Goal: Task Accomplishment & Management: Manage account settings

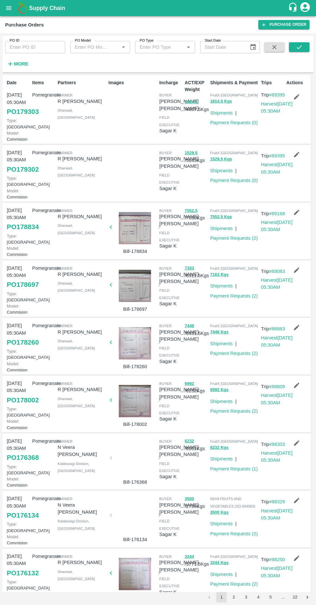
click at [23, 175] on link "PO 179302" at bounding box center [23, 170] width 32 height 12
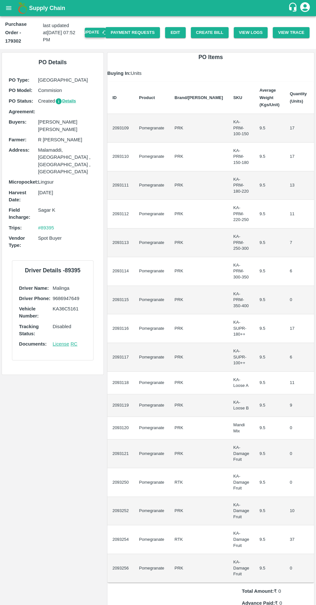
click at [102, 28] on button "Update" at bounding box center [95, 32] width 21 height 9
click at [98, 29] on button "Update" at bounding box center [95, 32] width 21 height 9
click at [215, 28] on button "Create Bill" at bounding box center [210, 32] width 38 height 11
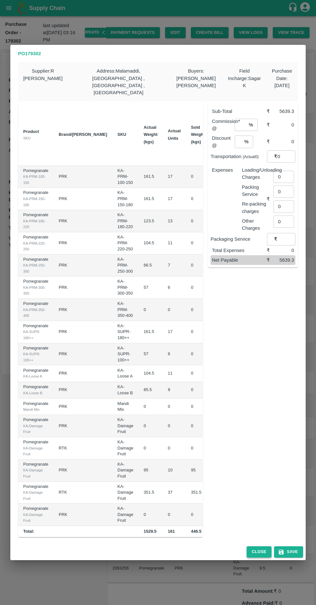
click at [257, 548] on button "Close" at bounding box center [259, 551] width 25 height 11
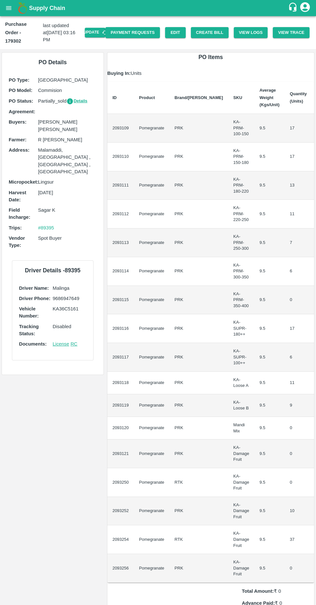
click at [8, 10] on icon "open drawer" at bounding box center [8, 8] width 5 height 4
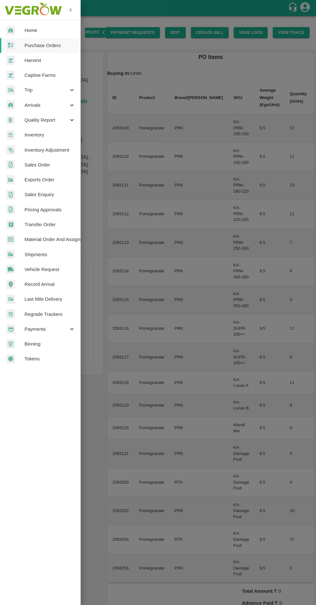
click at [34, 45] on span "Purchase Orders" at bounding box center [50, 45] width 51 height 7
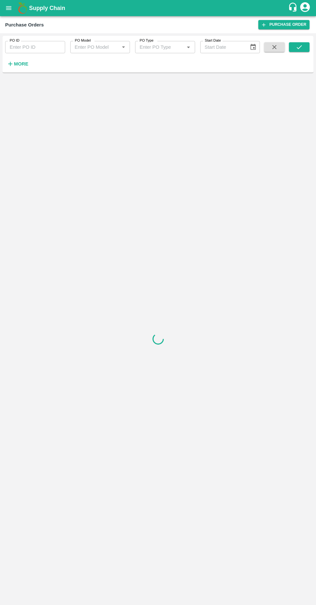
click at [10, 64] on icon "button" at bounding box center [10, 64] width 4 height 4
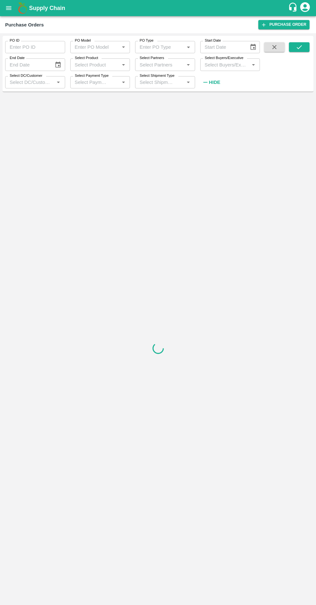
click at [222, 66] on input "Select Buyers/Executive" at bounding box center [224, 64] width 45 height 8
type input "afza"
click at [205, 102] on div "[PERSON_NAME] [PERSON_NAME]" at bounding box center [230, 98] width 60 height 18
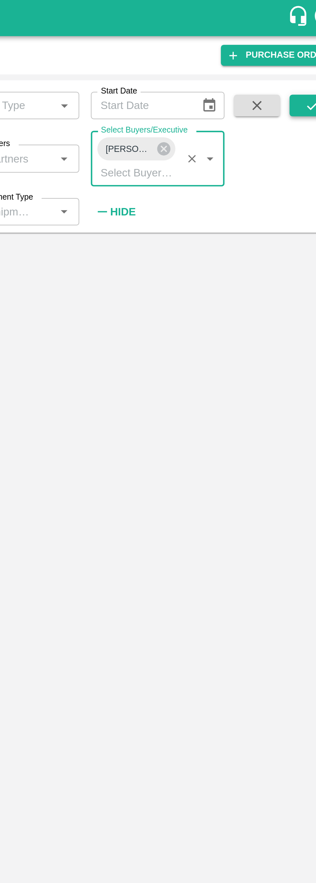
click at [293, 51] on button "submit" at bounding box center [299, 47] width 21 height 10
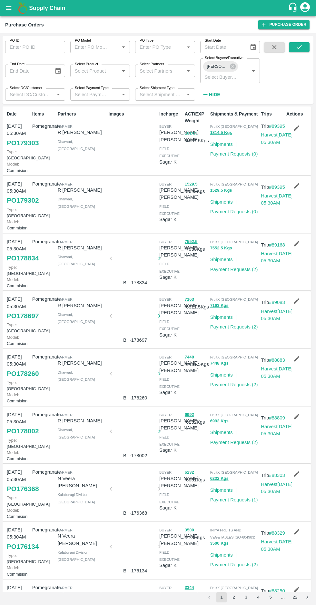
click at [11, 149] on link "PO 179303" at bounding box center [23, 143] width 32 height 12
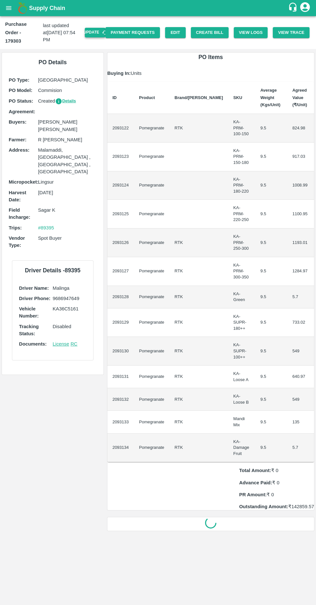
click at [104, 30] on button "Update" at bounding box center [95, 32] width 21 height 9
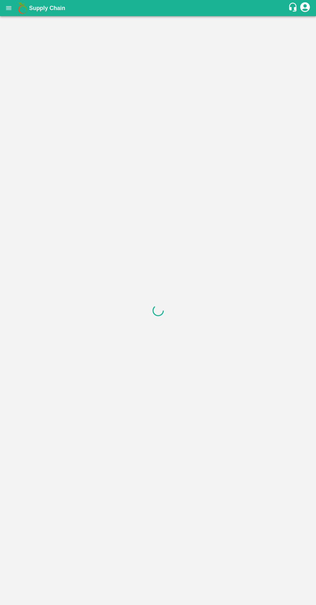
click at [218, 28] on div at bounding box center [158, 310] width 316 height 589
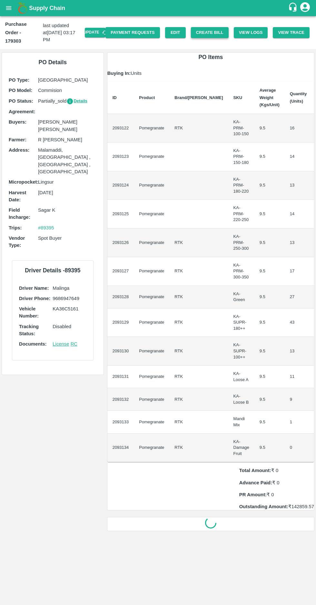
click at [208, 33] on button "Create Bill" at bounding box center [210, 32] width 38 height 11
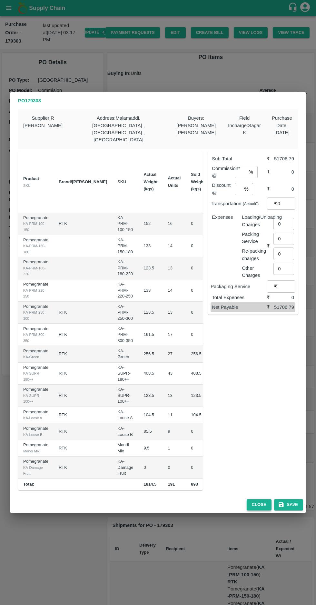
click at [260, 500] on button "Close" at bounding box center [259, 504] width 25 height 11
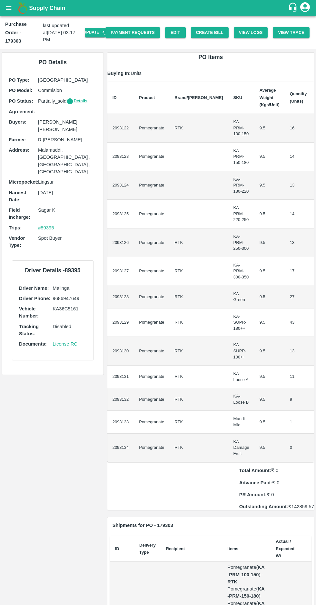
click at [8, 8] on icon "open drawer" at bounding box center [8, 8] width 5 height 4
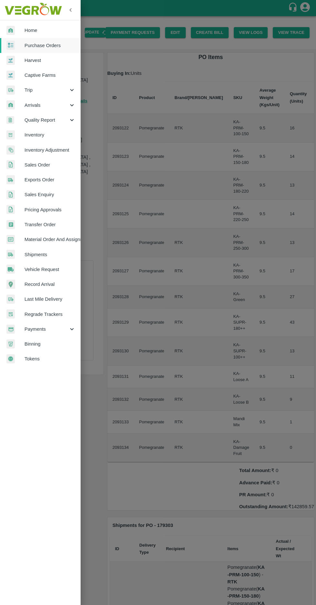
click at [38, 46] on span "Purchase Orders" at bounding box center [50, 45] width 51 height 7
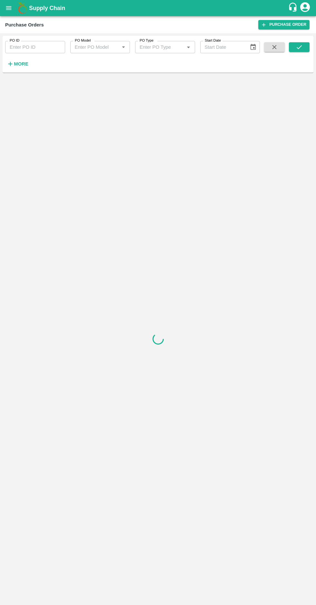
click at [20, 64] on strong "More" at bounding box center [21, 63] width 15 height 5
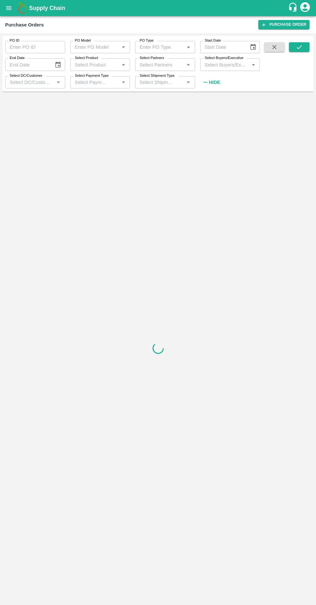
click at [221, 62] on input "Select Buyers/Executive" at bounding box center [224, 64] width 45 height 8
type input "afza"
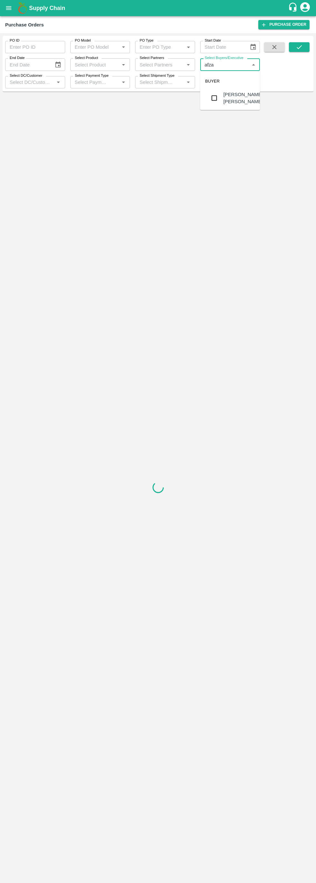
click at [208, 99] on input "checkbox" at bounding box center [214, 98] width 13 height 13
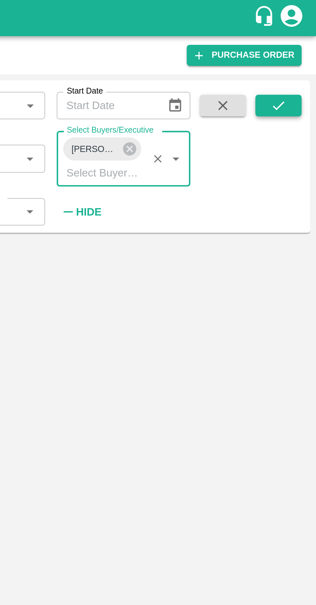
click at [303, 49] on icon "submit" at bounding box center [299, 47] width 7 height 7
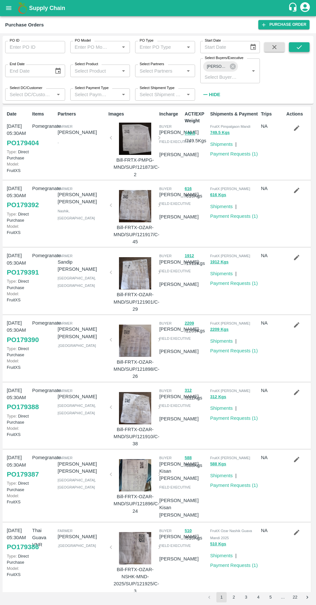
click at [299, 47] on icon "submit" at bounding box center [299, 47] width 7 height 7
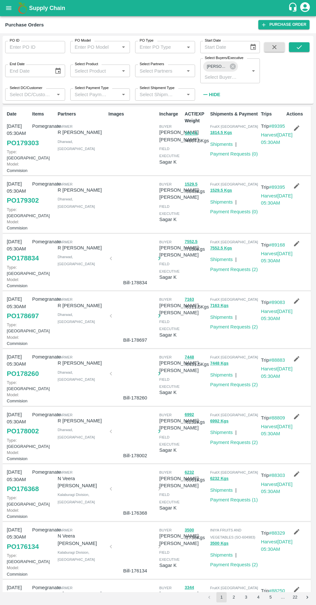
click at [12, 206] on link "PO 179302" at bounding box center [23, 201] width 32 height 12
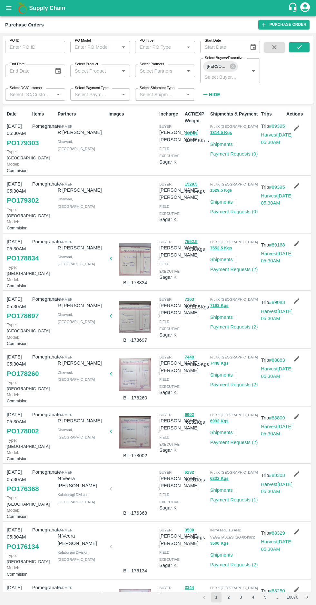
click at [8, 149] on link "PO 179303" at bounding box center [23, 143] width 32 height 12
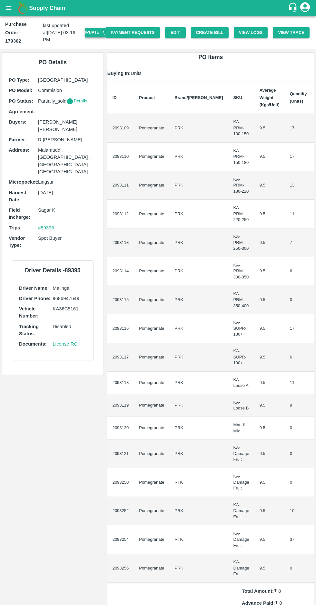
click at [98, 28] on button "Update" at bounding box center [95, 32] width 21 height 9
click at [215, 31] on button "Create Bill" at bounding box center [210, 32] width 38 height 11
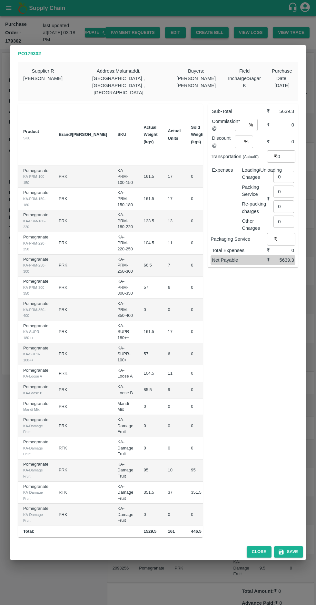
scroll to position [0, 88]
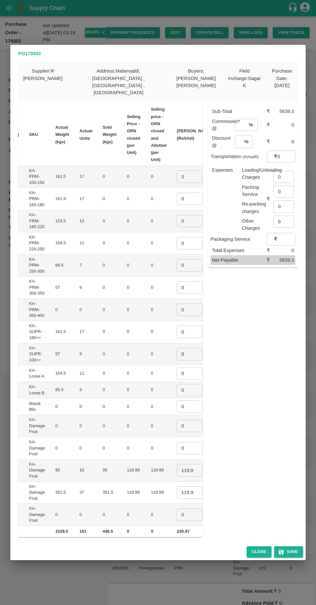
click at [177, 170] on input "0" at bounding box center [190, 176] width 26 height 12
type input "800"
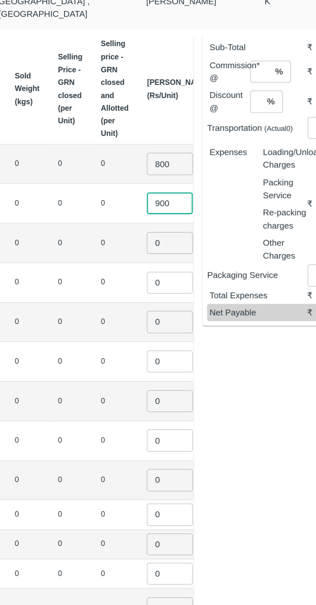
type input "900"
type input "1000"
type input "1100"
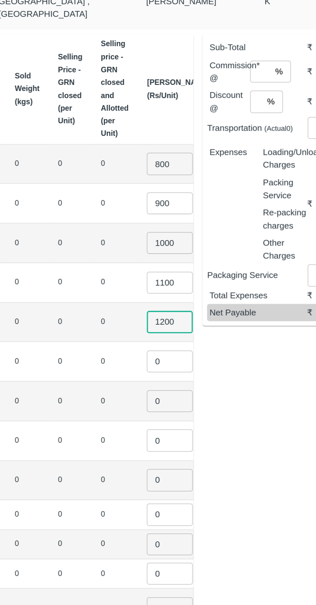
type input "1200"
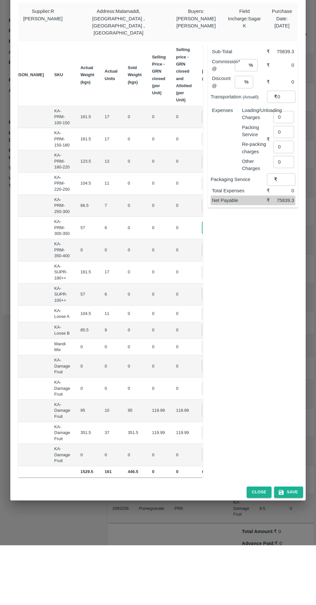
scroll to position [0, 66]
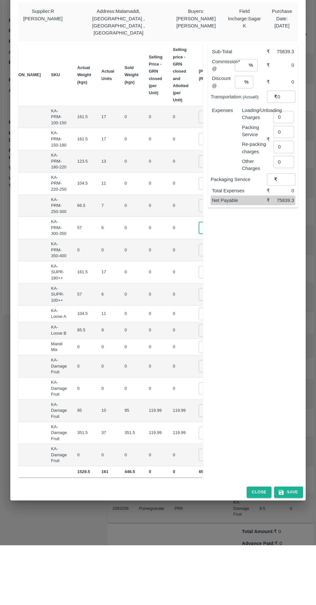
type input "1300"
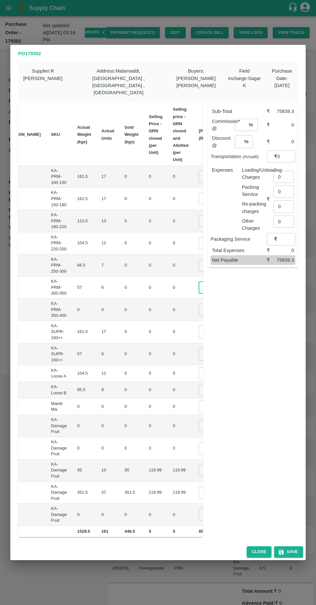
click at [199, 215] on input "1000" at bounding box center [212, 221] width 26 height 12
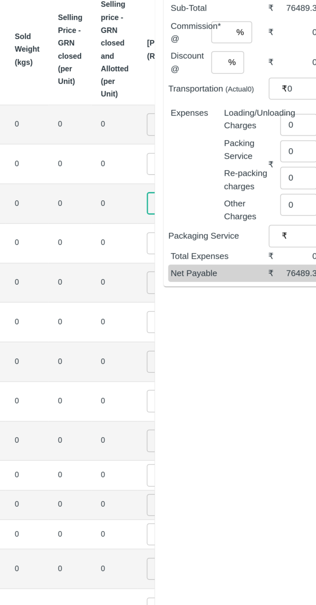
type input "1050"
type input "1200"
type input "1300"
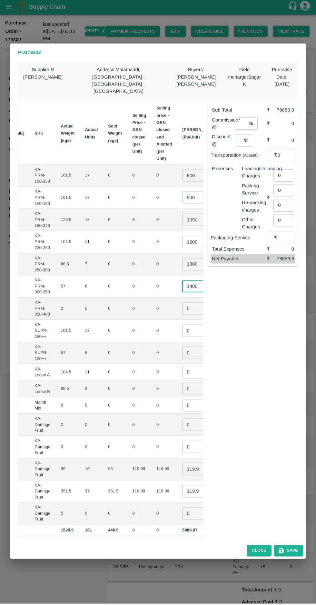
scroll to position [0, 75]
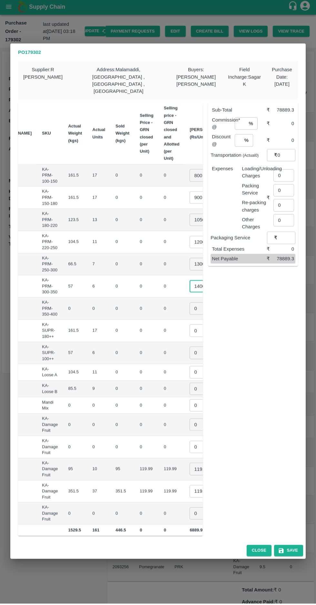
type input "1400"
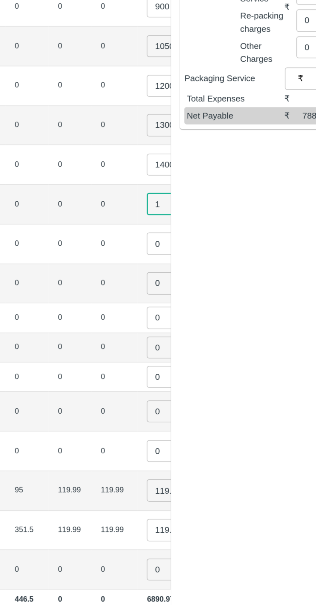
type input "1"
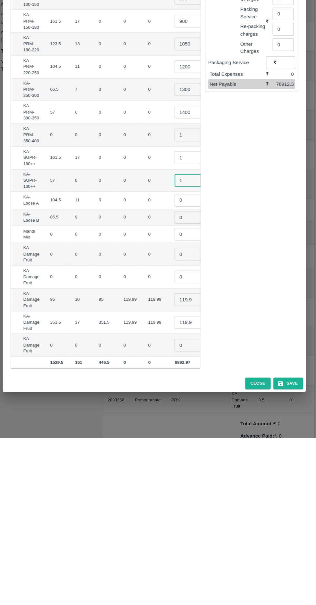
scroll to position [0, 87]
type input "1"
click at [178, 325] on input "1" at bounding box center [191, 331] width 26 height 12
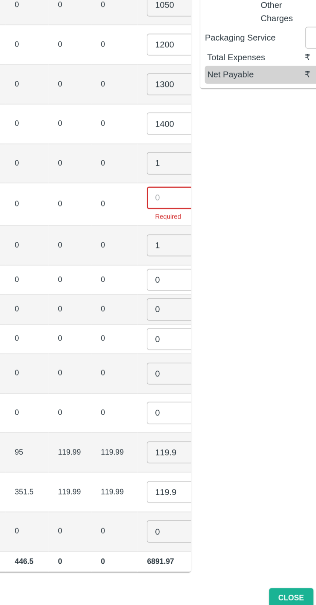
click at [178, 322] on input "number" at bounding box center [191, 328] width 26 height 12
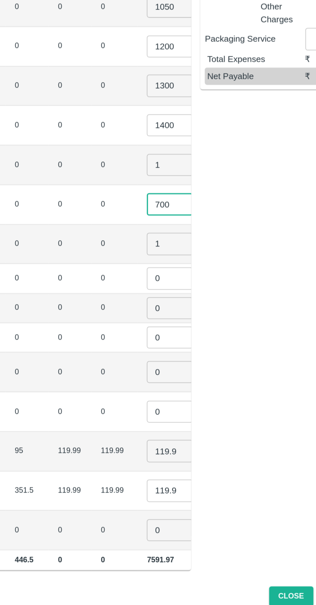
type input "700"
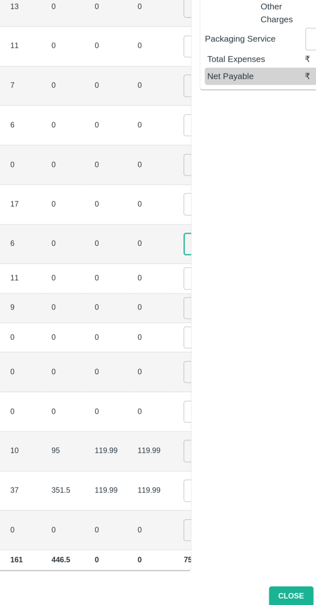
scroll to position [0, 69]
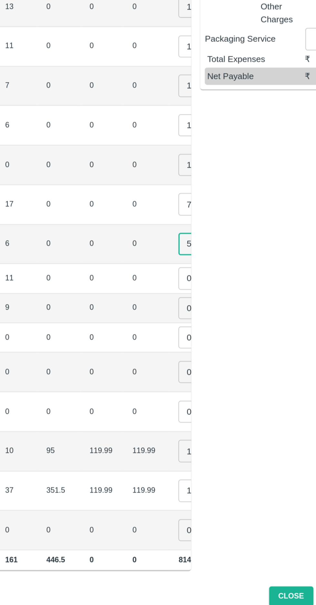
type input "550"
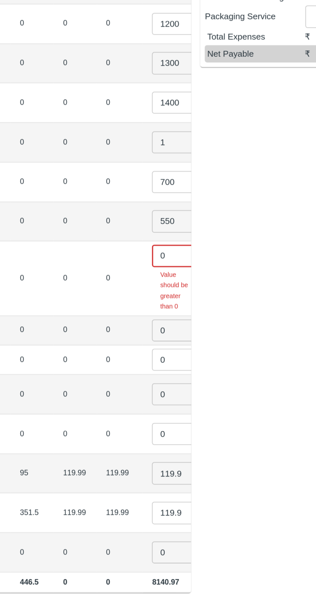
scroll to position [0, 88]
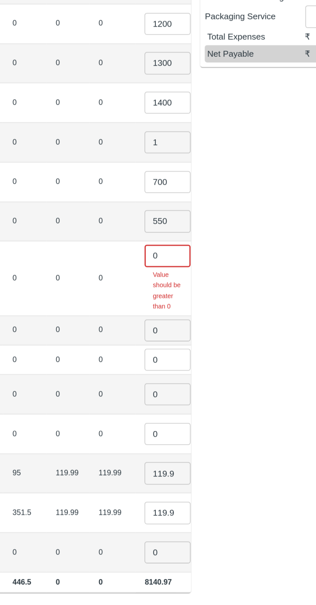
click at [177, 355] on input "0" at bounding box center [190, 361] width 26 height 12
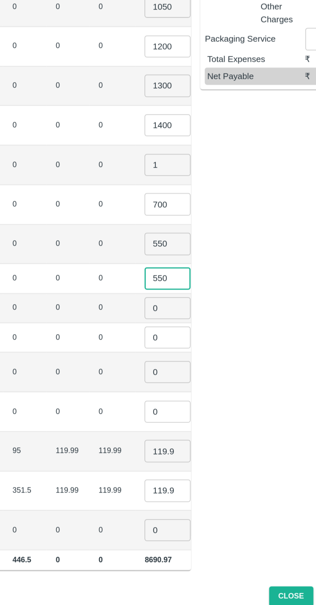
type input "550"
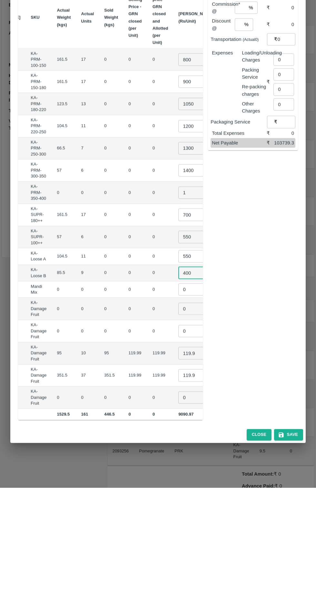
type input "400"
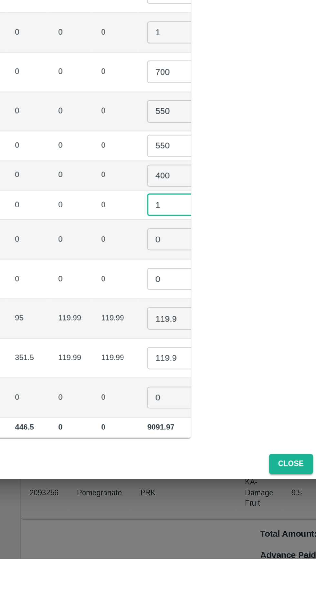
type input "1"
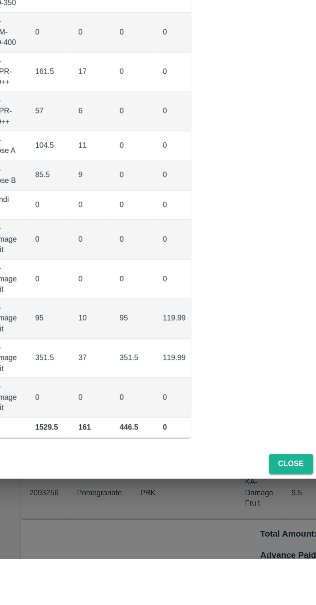
scroll to position [0, 88]
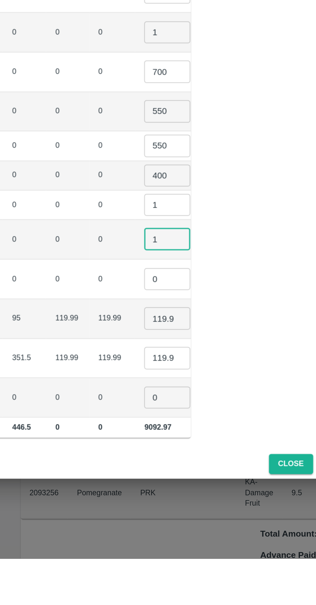
type input "1"
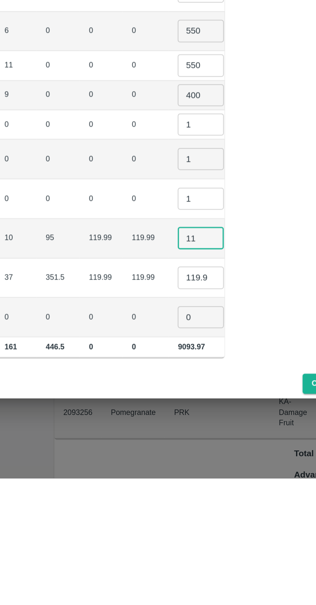
type input "1"
type input "15"
type input "1"
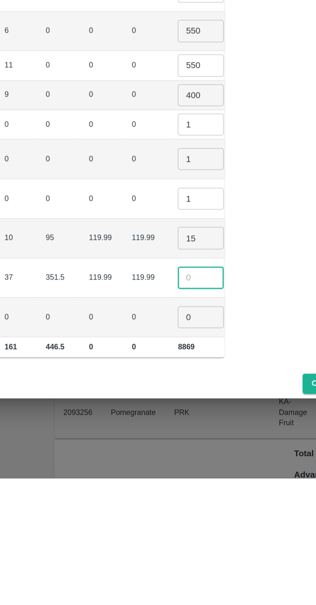
scroll to position [0, 85]
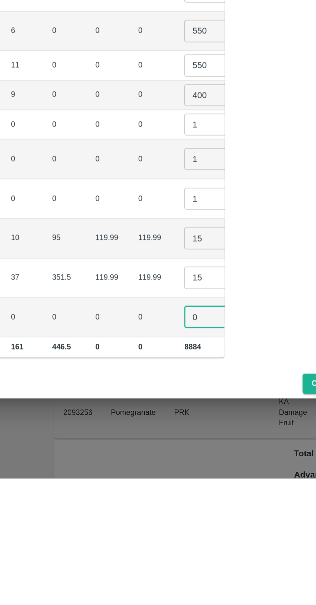
click at [175, 482] on td "15 ​" at bounding box center [197, 493] width 45 height 22
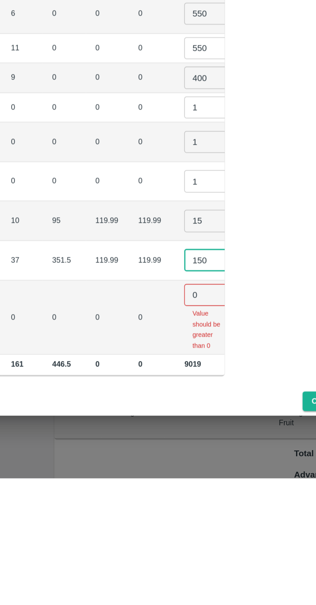
type input "150"
click at [180, 454] on input "15" at bounding box center [193, 460] width 26 height 12
type input "150"
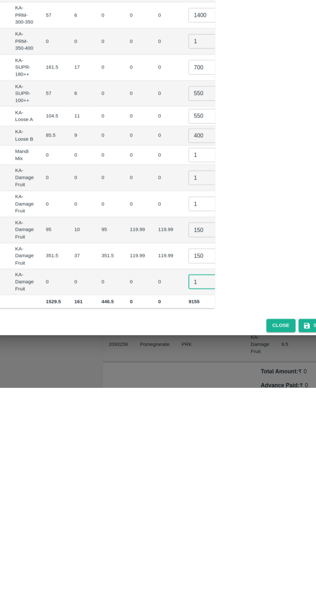
scroll to position [0, 85]
type input "1"
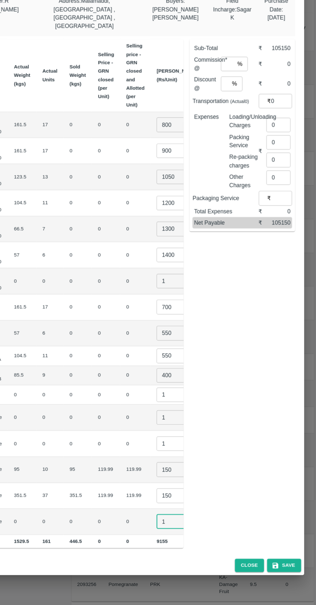
scroll to position [0, 0]
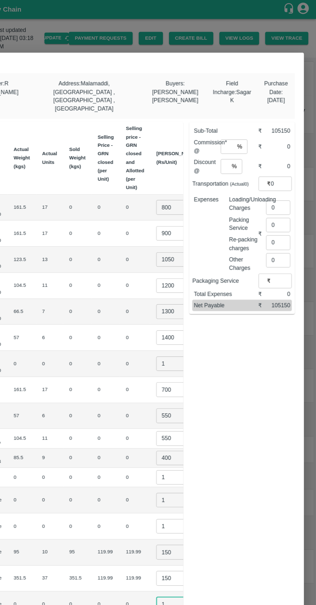
click at [241, 119] on input "number" at bounding box center [241, 125] width 12 height 12
type input "8"
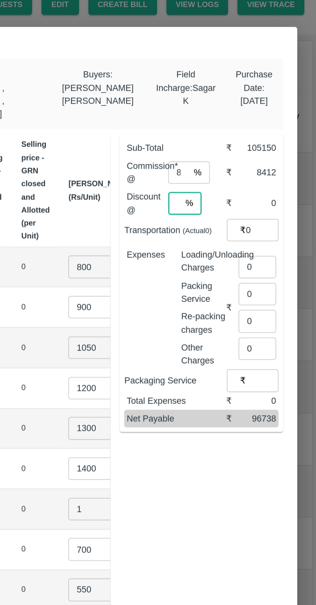
type input "0"
click at [283, 171] on input "0" at bounding box center [284, 177] width 21 height 12
click at [278, 167] on input "number" at bounding box center [286, 173] width 24 height 12
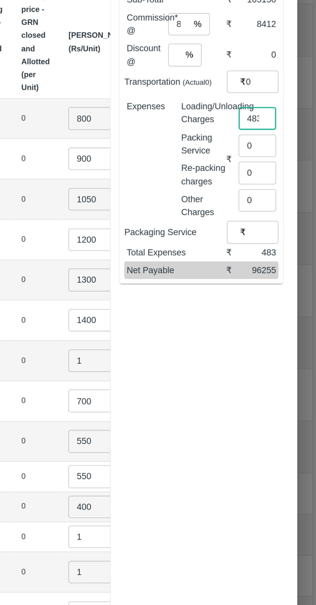
type input "483"
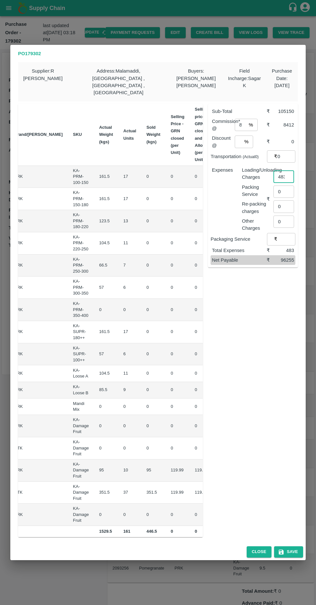
scroll to position [0, 85]
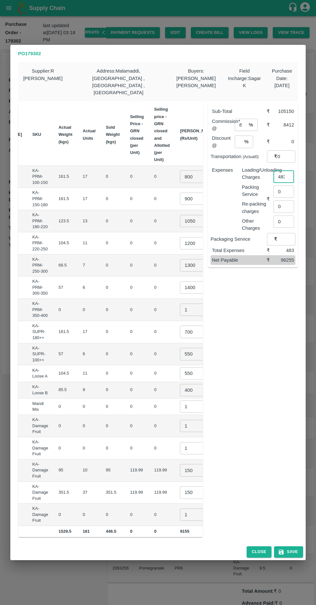
click at [180, 325] on input "700" at bounding box center [193, 331] width 26 height 12
type input "650"
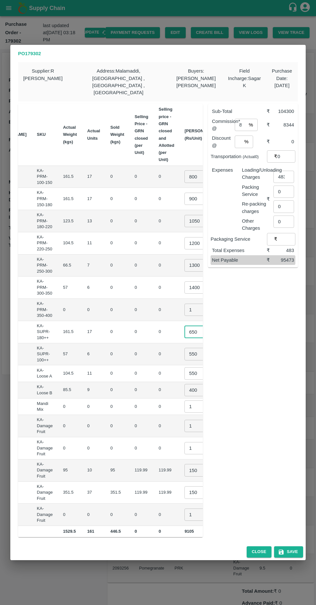
scroll to position [0, 85]
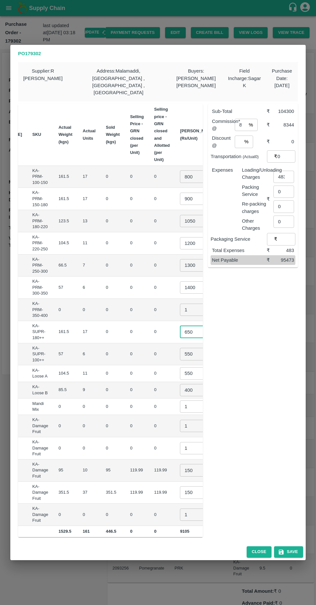
click at [180, 384] on input "400" at bounding box center [193, 390] width 26 height 12
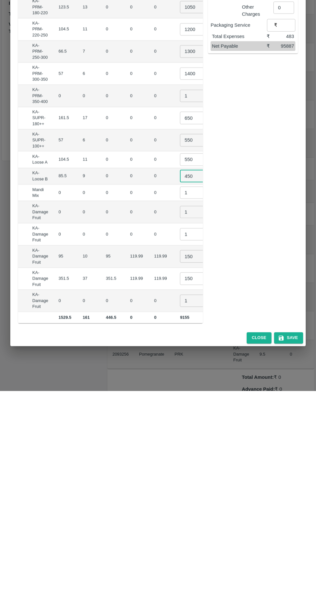
type input "450"
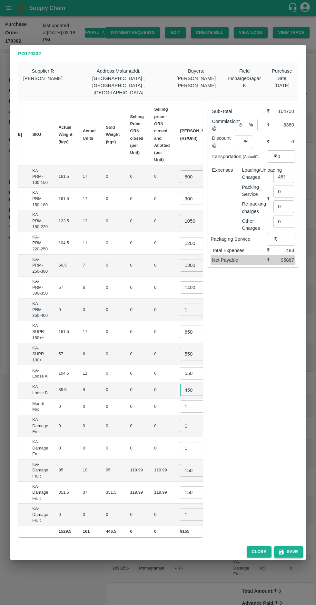
click at [292, 546] on button "Save" at bounding box center [288, 551] width 29 height 11
click at [289, 546] on button "Save" at bounding box center [288, 551] width 29 height 11
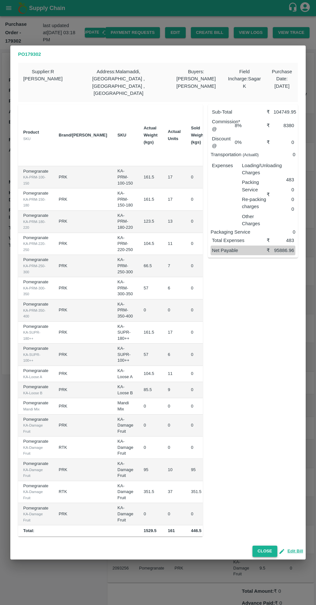
click at [264, 545] on button "Close" at bounding box center [265, 550] width 25 height 11
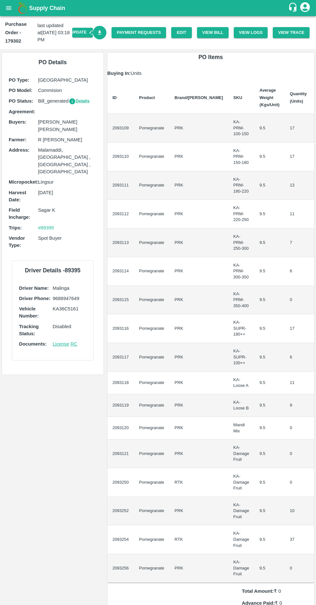
click at [102, 33] on icon "Download Bill" at bounding box center [100, 32] width 4 height 4
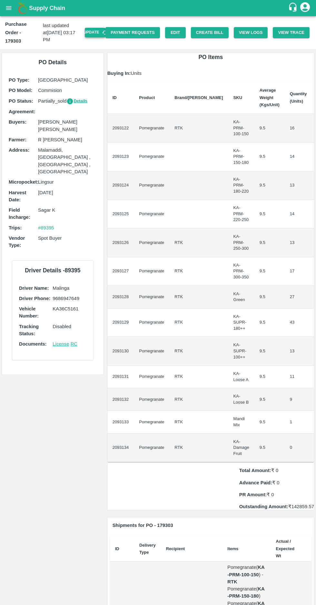
click at [101, 29] on button "Update" at bounding box center [95, 32] width 21 height 9
click at [219, 28] on button "Create Bill" at bounding box center [210, 32] width 38 height 11
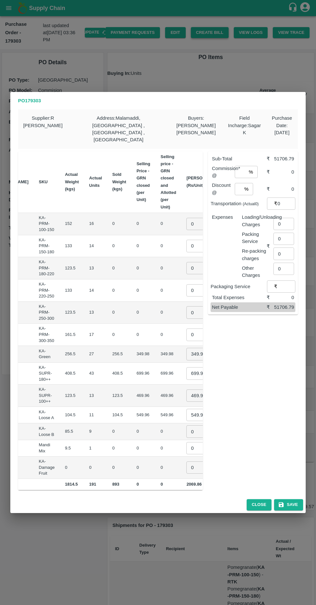
scroll to position [0, 80]
click at [185, 218] on input "0" at bounding box center [198, 224] width 26 height 12
type input "700"
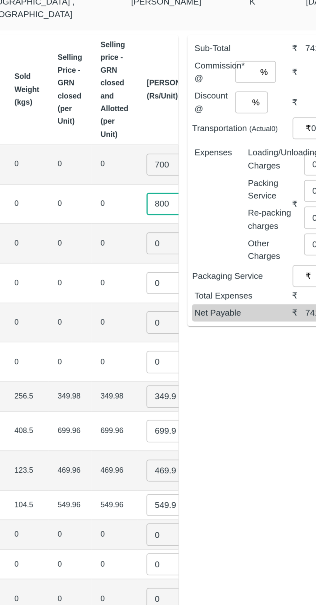
type input "800"
type input "900"
type input "1000"
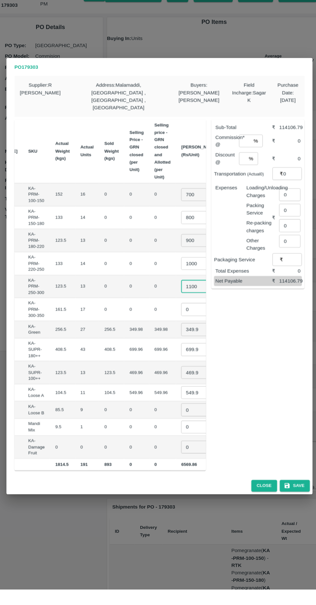
scroll to position [0, 91]
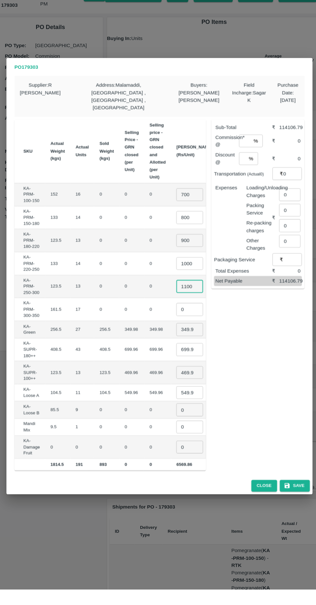
type input "1100"
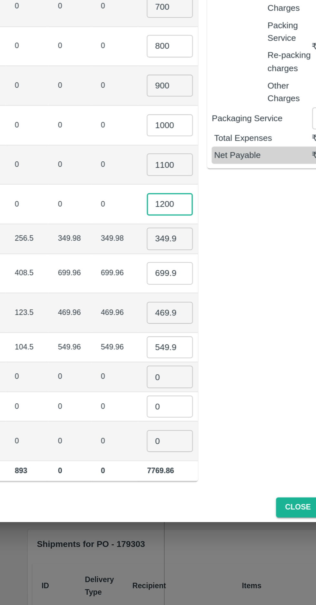
type input "1200"
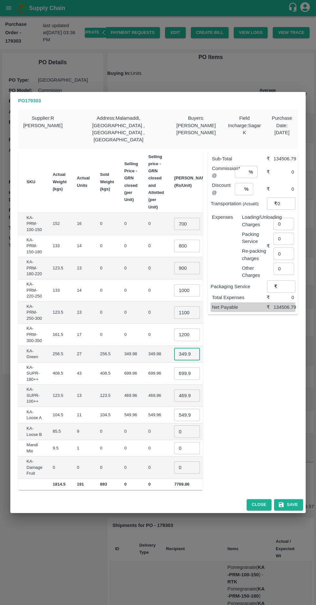
click at [174, 348] on input "349.98" at bounding box center [187, 354] width 26 height 12
type input "3"
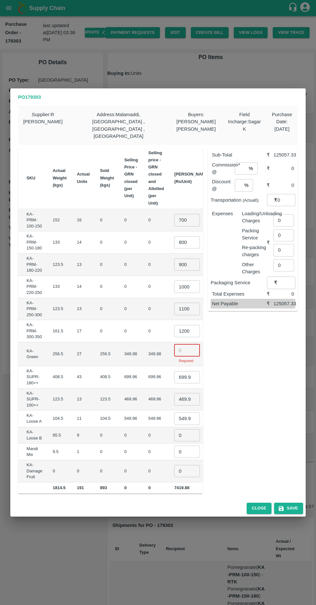
scroll to position [0, 0]
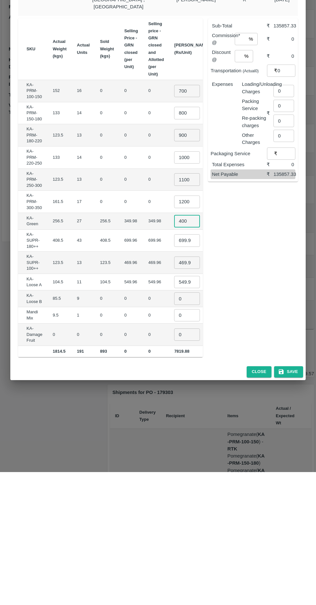
type input "400"
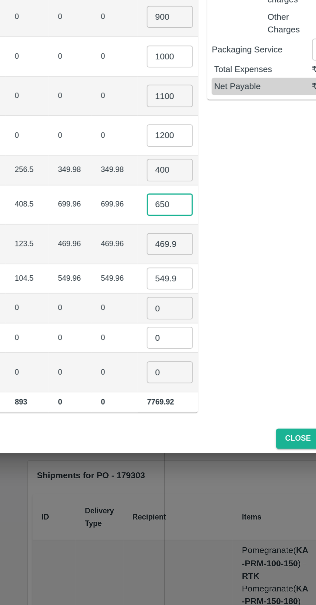
type input "650"
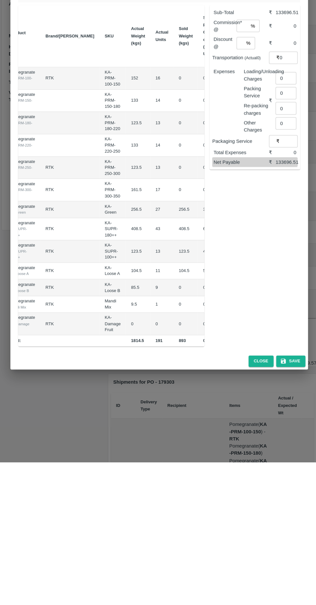
scroll to position [0, 91]
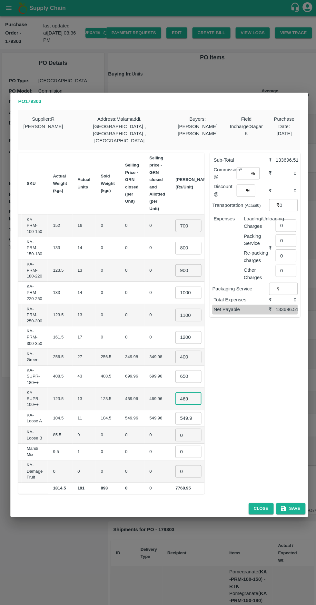
click at [174, 389] on input "469" at bounding box center [187, 395] width 26 height 12
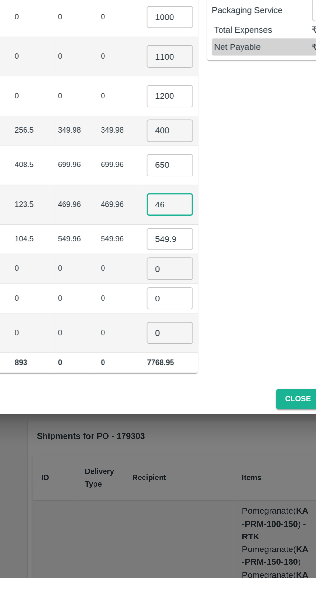
type input "4"
type input "500"
type input "5"
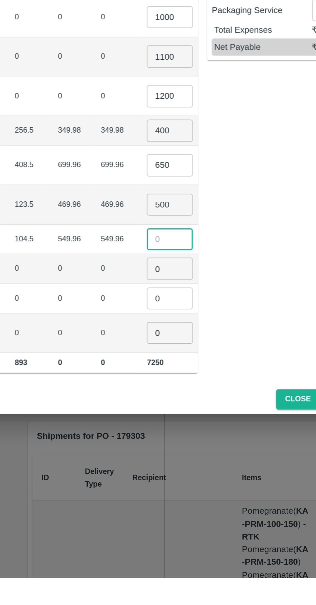
scroll to position [0, 85]
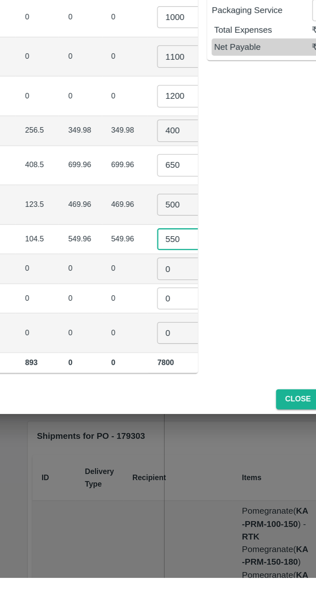
type input "550"
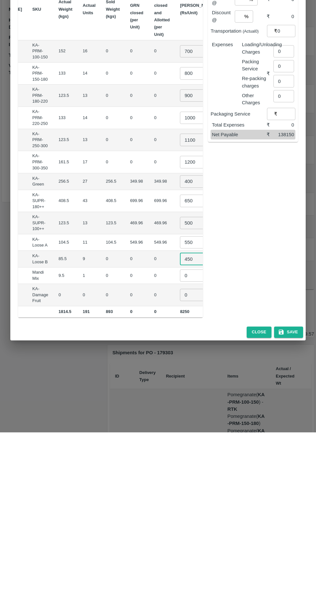
type input "450"
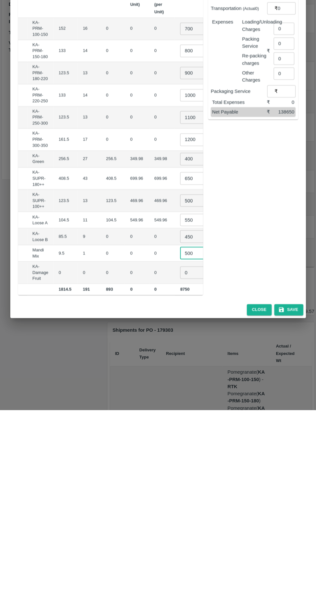
type input "500"
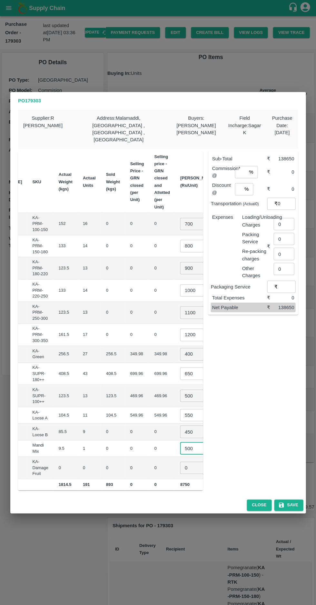
click at [180, 461] on input "0" at bounding box center [193, 467] width 26 height 12
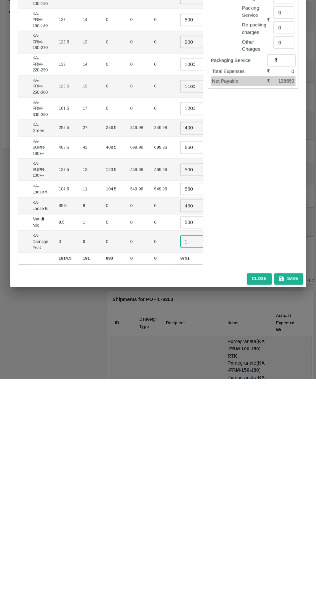
scroll to position [0, 0]
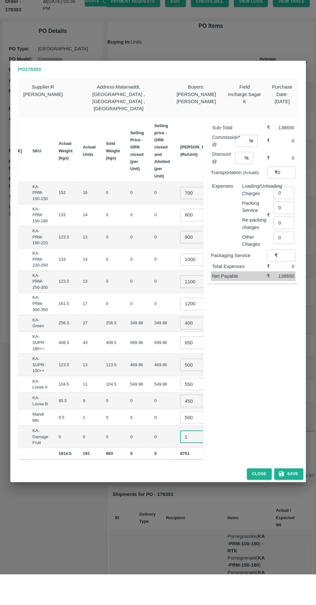
type input "1"
click at [243, 166] on input "number" at bounding box center [241, 172] width 12 height 12
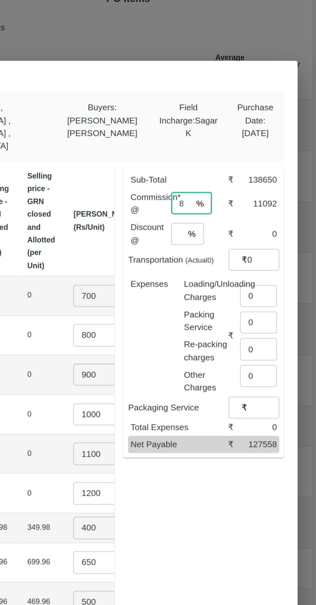
type input "8"
type input "0"
click at [282, 218] on input "0" at bounding box center [284, 224] width 21 height 12
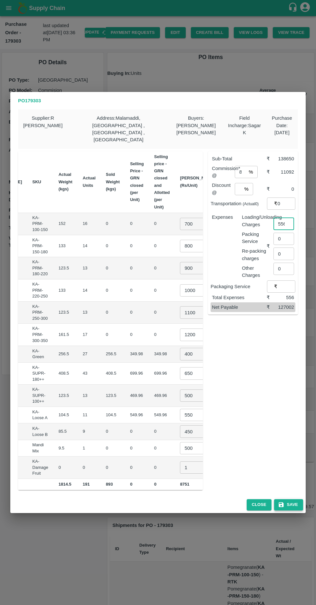
type input "556"
click at [291, 499] on button "Save" at bounding box center [288, 504] width 29 height 11
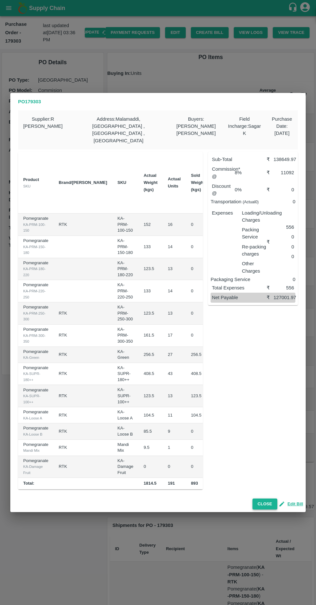
click at [267, 498] on button "Close" at bounding box center [265, 503] width 25 height 11
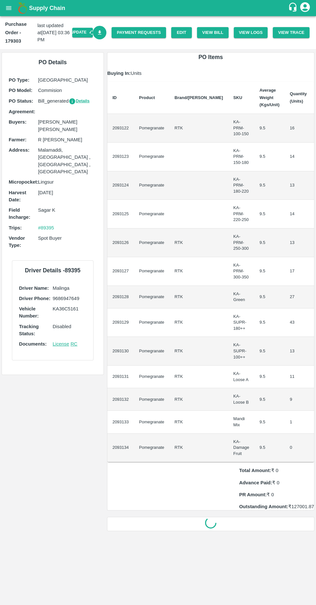
click at [102, 33] on icon "Download Bill" at bounding box center [100, 32] width 4 height 4
